Goal: Check status: Check status

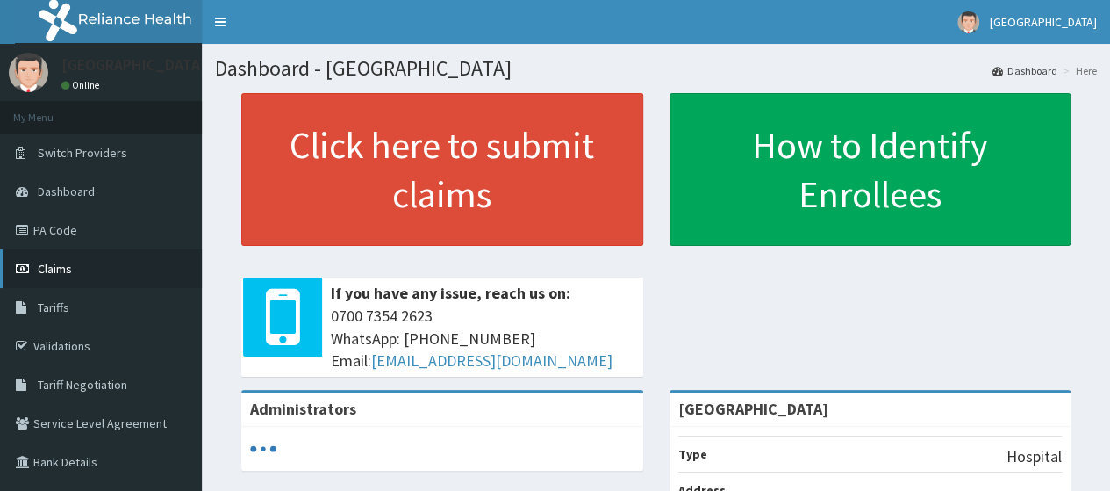
click at [72, 265] on link "Claims" at bounding box center [101, 268] width 202 height 39
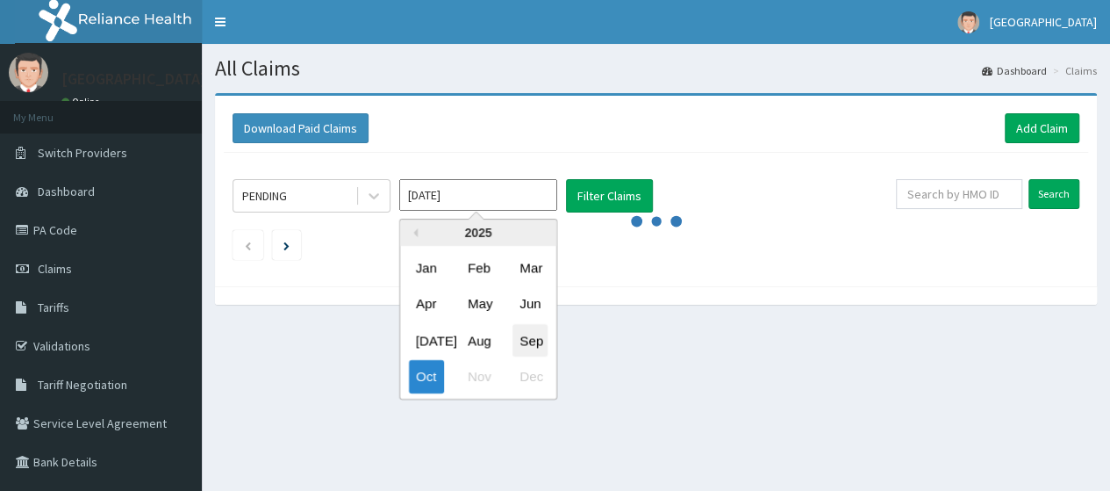
click at [530, 334] on div "Sep" at bounding box center [530, 340] width 35 height 32
type input "[DATE]"
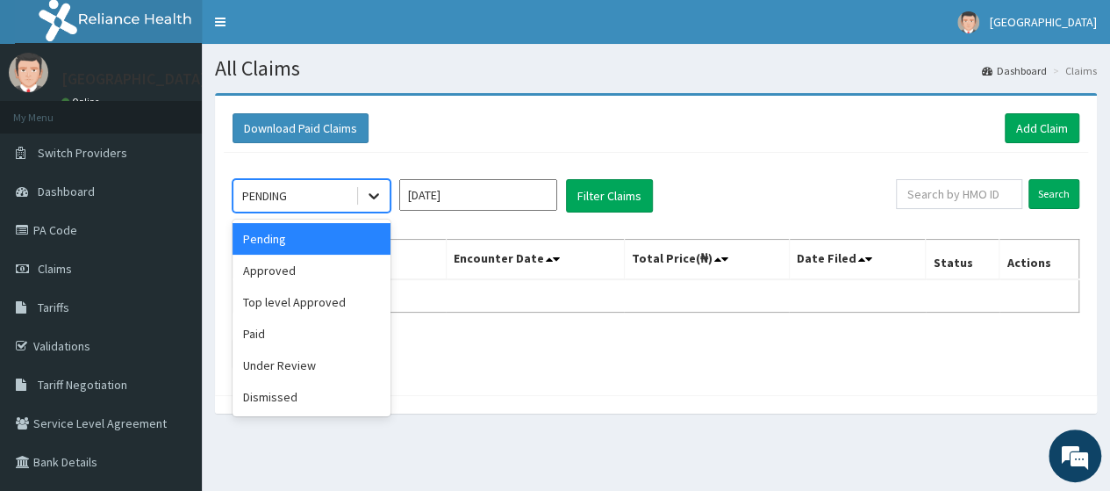
click at [368, 197] on icon at bounding box center [374, 196] width 18 height 18
click at [282, 330] on div "Paid" at bounding box center [312, 334] width 158 height 32
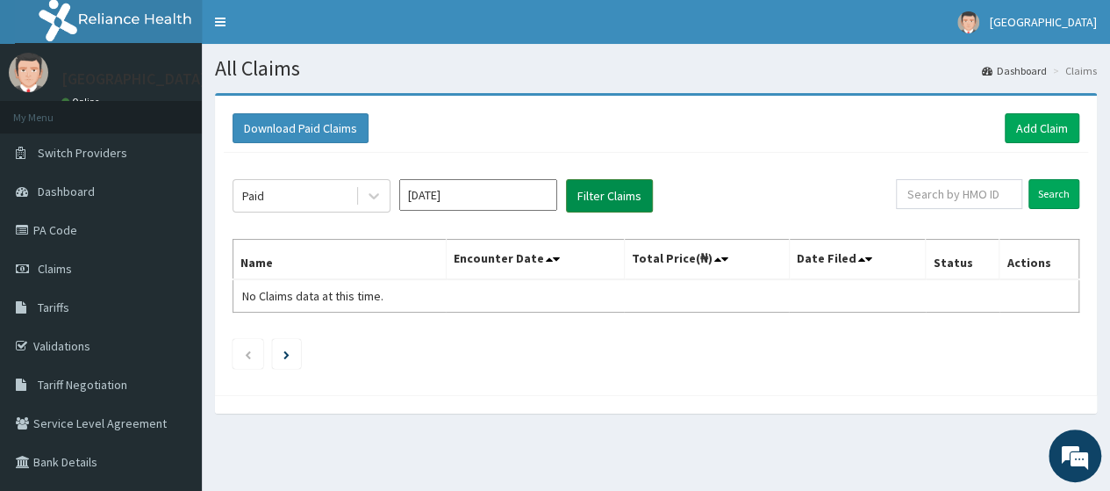
click at [618, 202] on button "Filter Claims" at bounding box center [609, 195] width 87 height 33
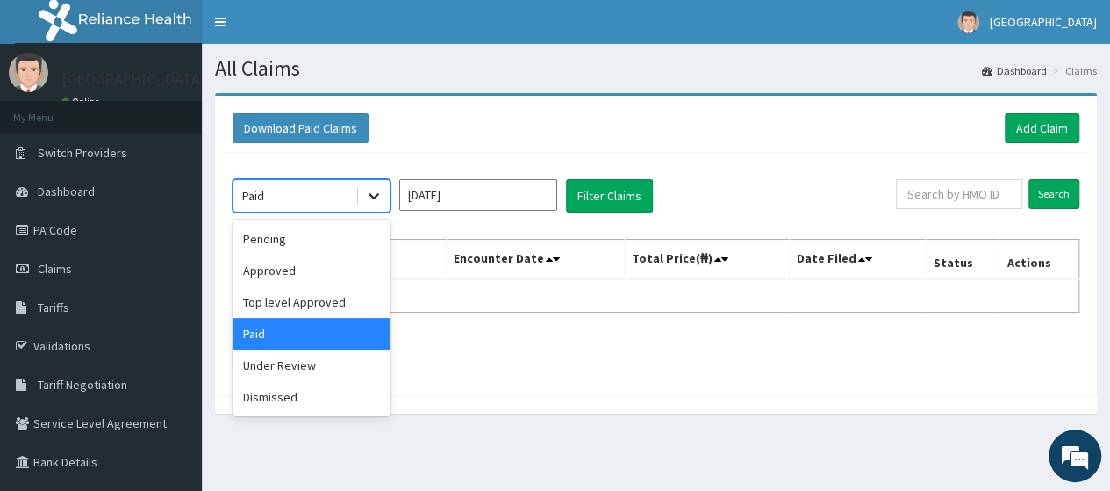
click at [372, 201] on icon at bounding box center [374, 196] width 18 height 18
click at [315, 241] on div "Pending" at bounding box center [312, 239] width 158 height 32
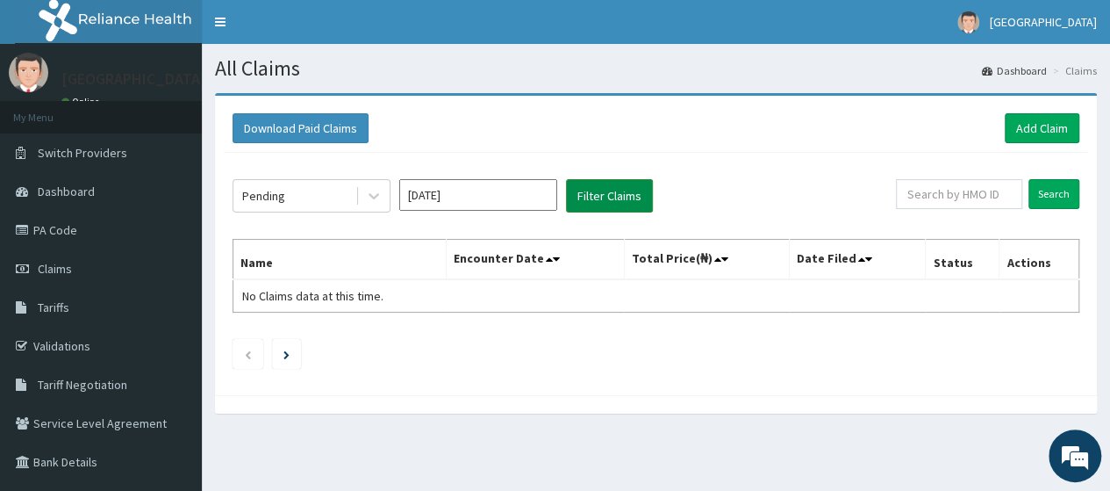
click at [623, 198] on button "Filter Claims" at bounding box center [609, 195] width 87 height 33
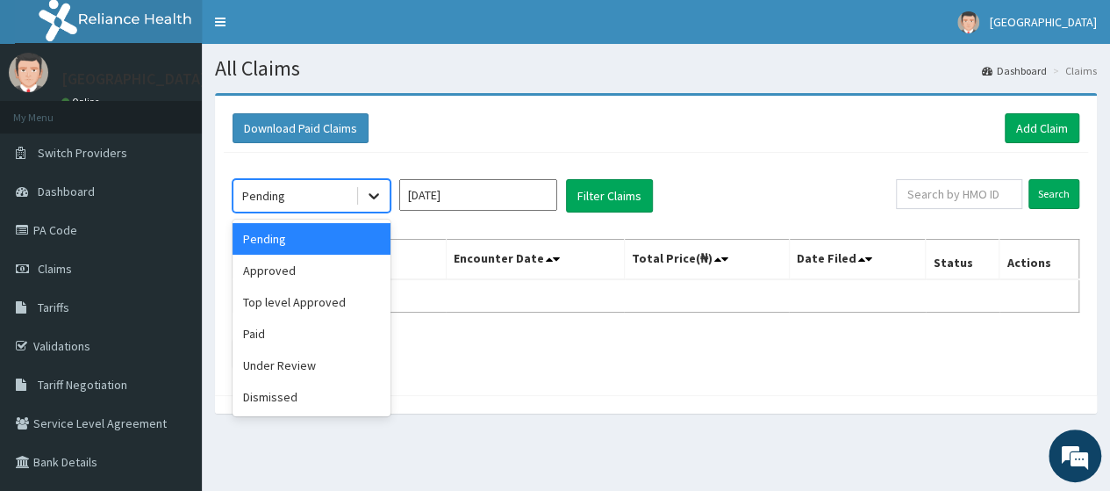
click at [370, 196] on icon at bounding box center [374, 196] width 18 height 18
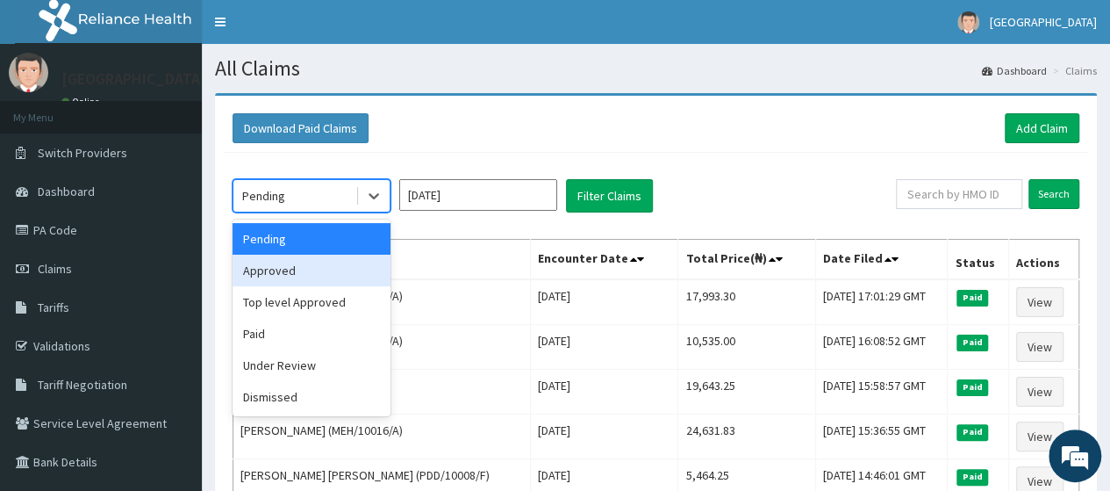
click at [306, 266] on div "Approved" at bounding box center [312, 271] width 158 height 32
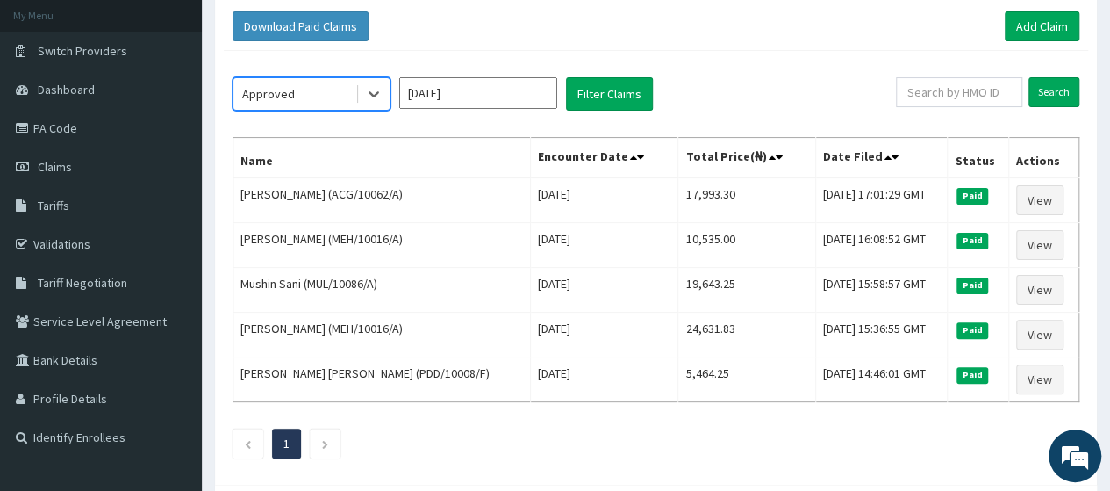
scroll to position [102, 0]
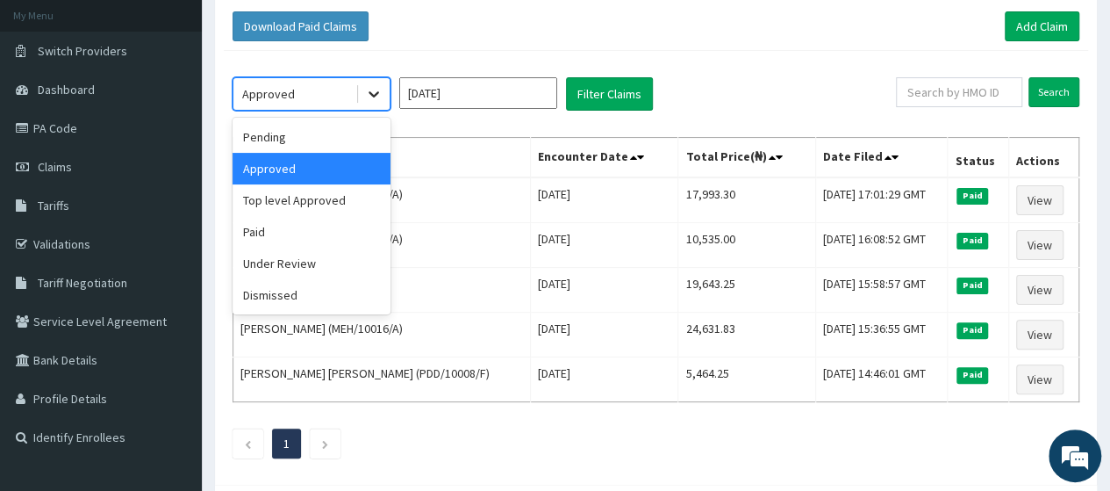
click at [375, 88] on icon at bounding box center [374, 94] width 18 height 18
click at [295, 136] on div "Pending" at bounding box center [312, 137] width 158 height 32
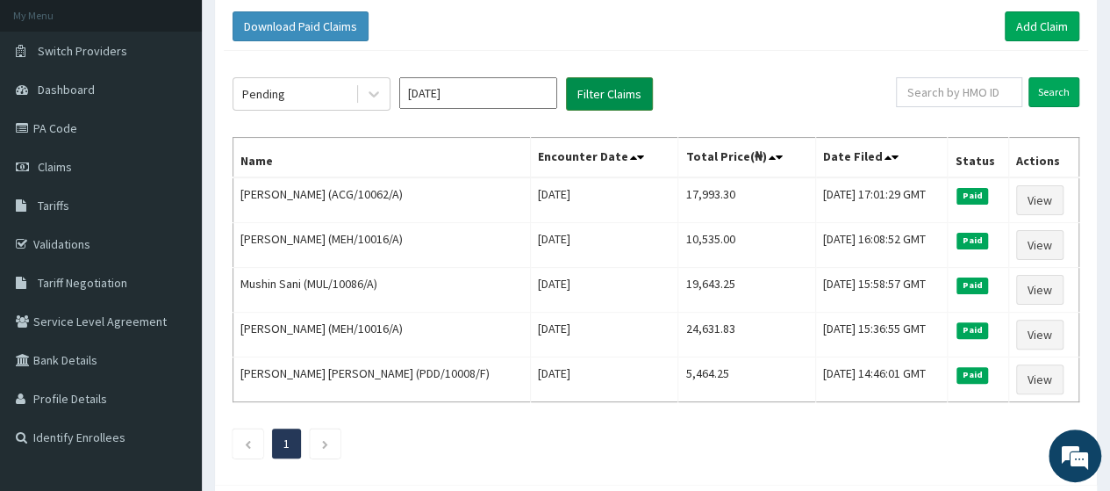
click at [611, 96] on button "Filter Claims" at bounding box center [609, 93] width 87 height 33
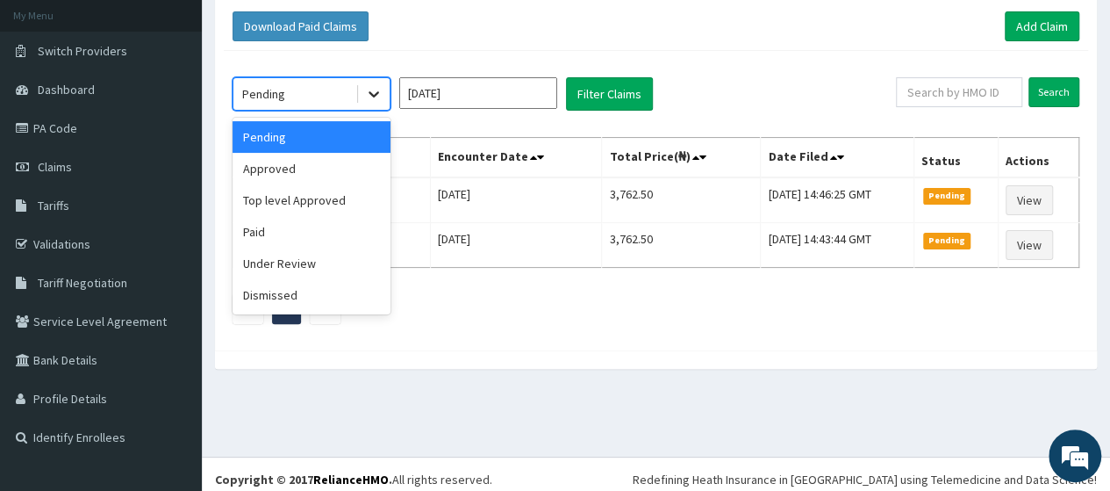
click at [365, 101] on icon at bounding box center [374, 94] width 18 height 18
click at [284, 259] on div "Under Review" at bounding box center [312, 264] width 158 height 32
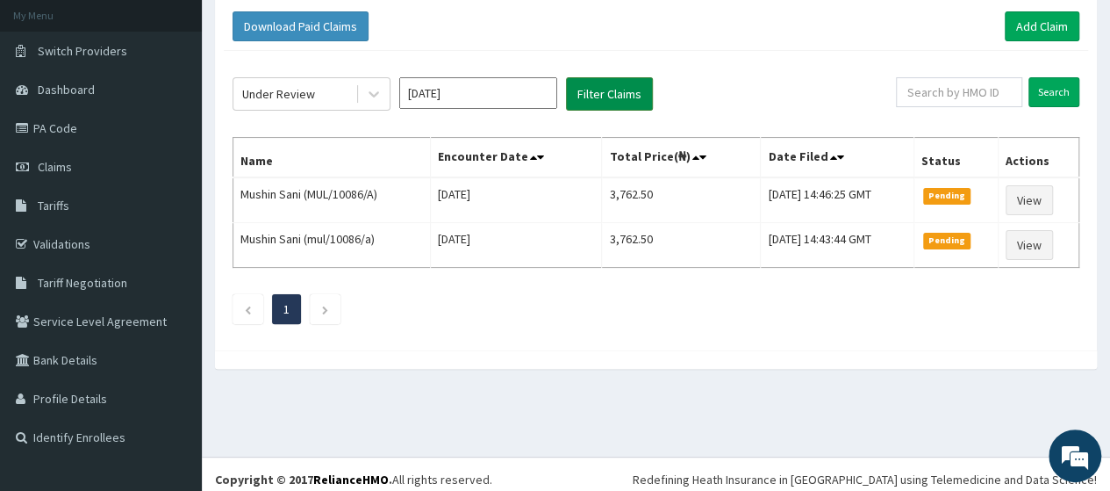
click at [600, 104] on button "Filter Claims" at bounding box center [609, 93] width 87 height 33
